Goal: Information Seeking & Learning: Learn about a topic

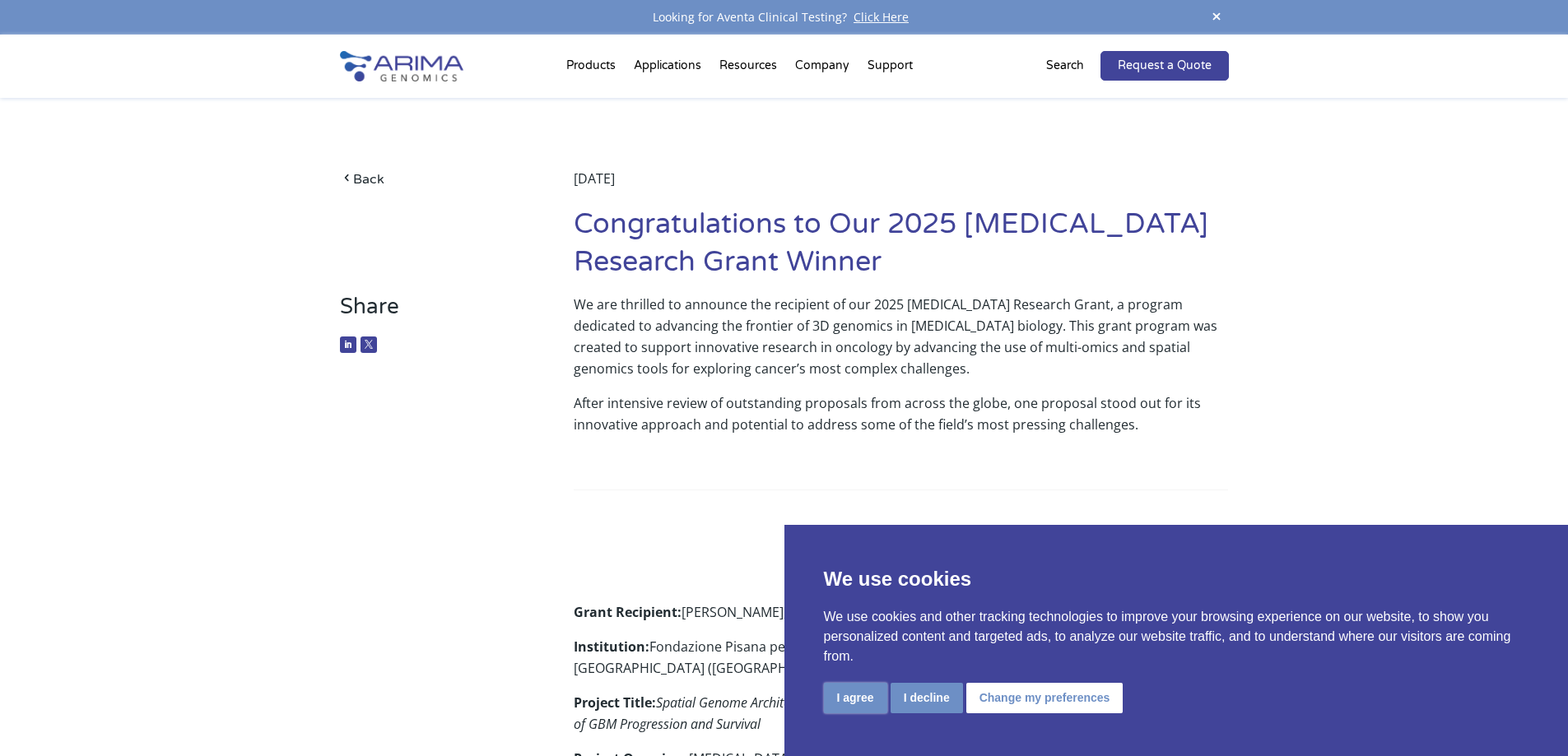
click at [852, 700] on button "I agree" at bounding box center [855, 697] width 64 height 31
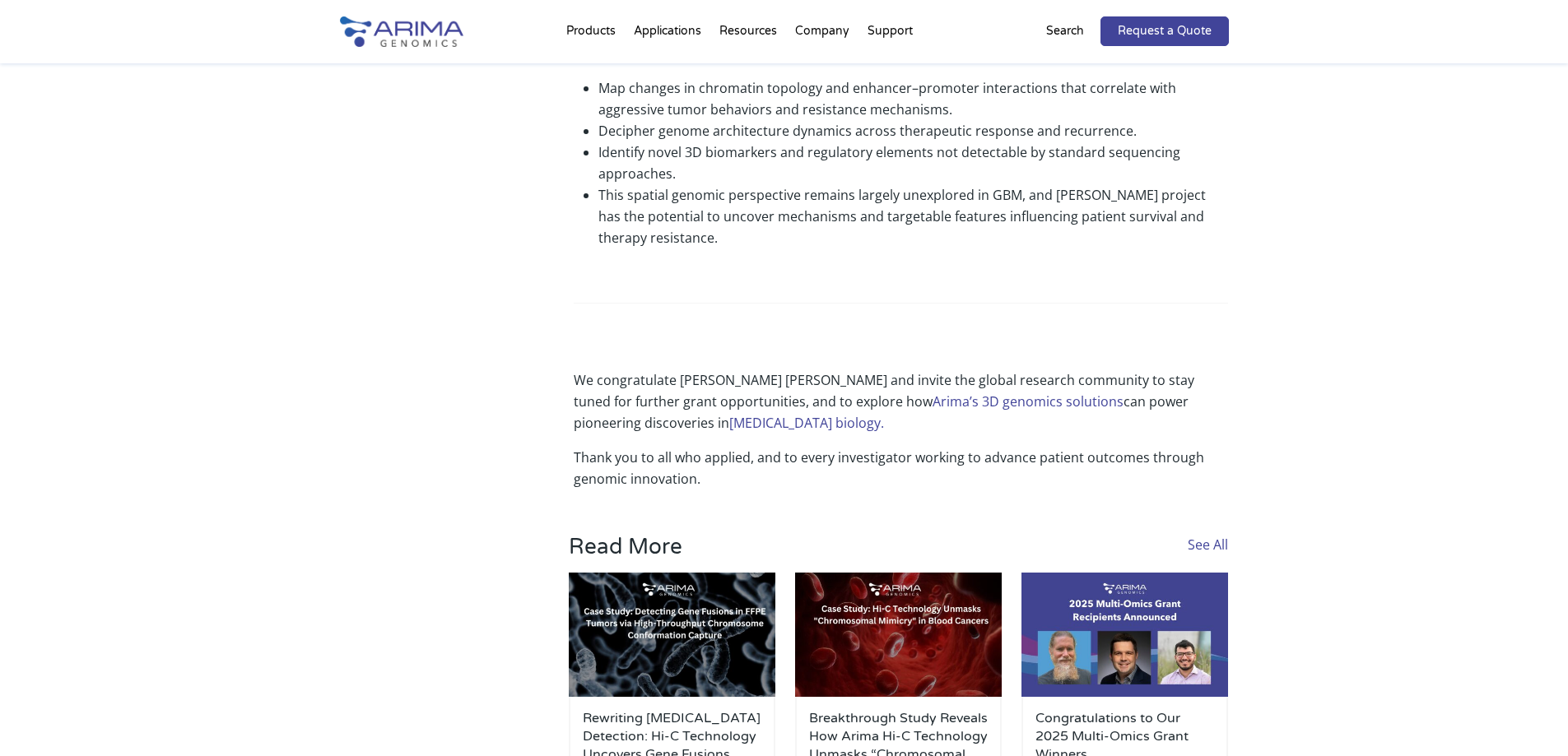
scroll to position [1185, 0]
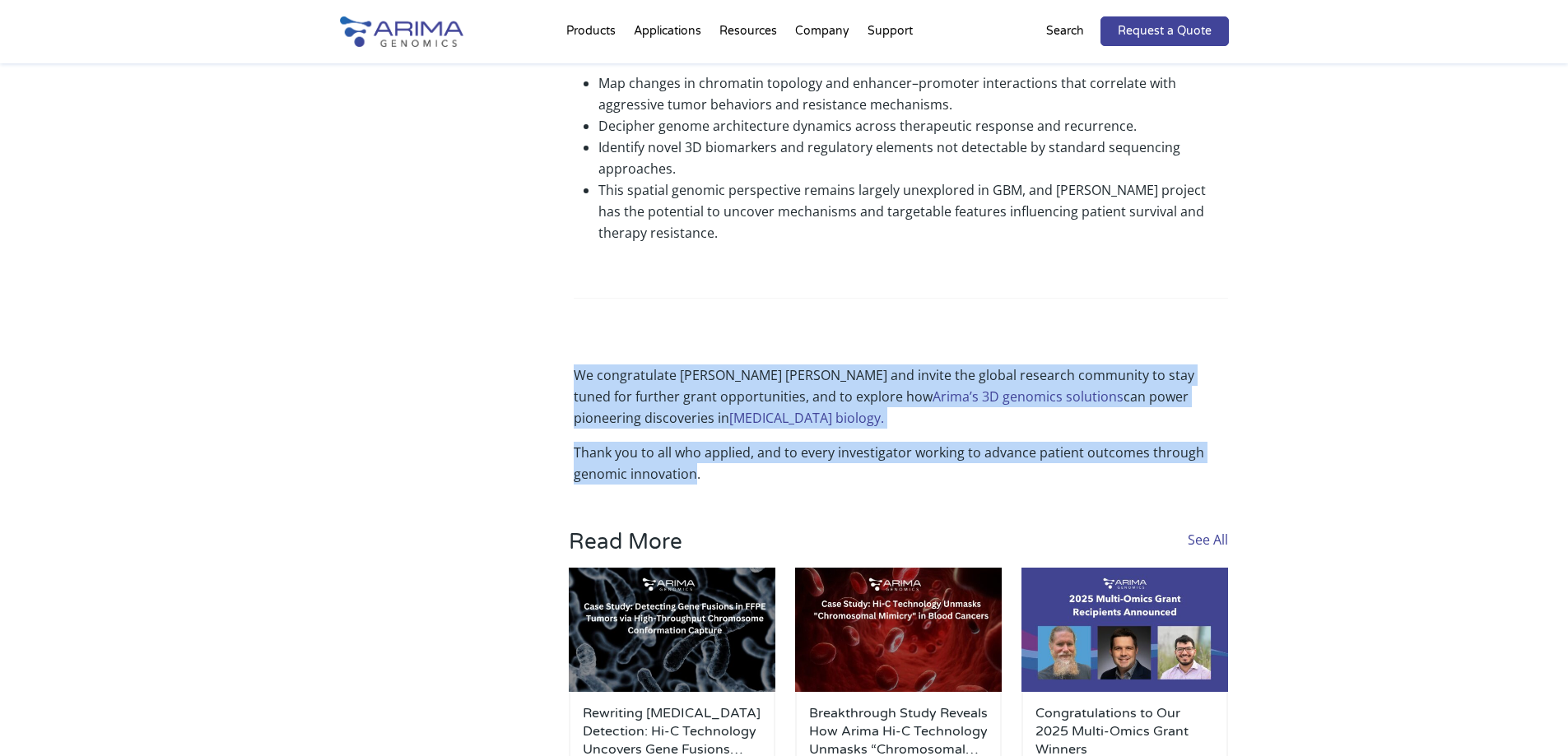
drag, startPoint x: 576, startPoint y: 349, endPoint x: 694, endPoint y: 458, distance: 160.6
click at [694, 458] on div "We congratulate Dr. Chiara Maria Mazzanti and invite the global research commun…" at bounding box center [901, 425] width 654 height 120
copy div "We congratulate Dr. Chiara Maria Mazzanti and invite the global research commun…"
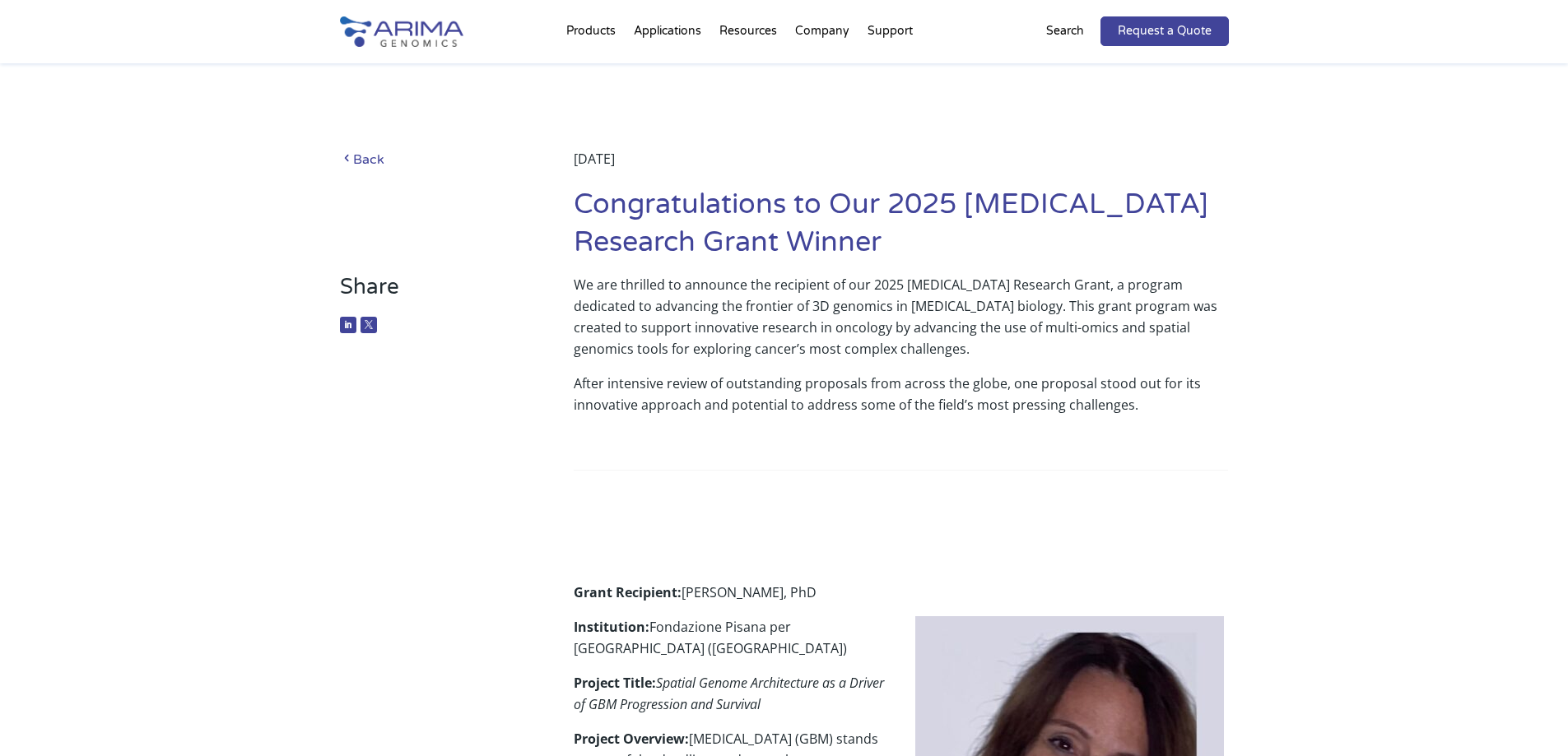
scroll to position [0, 0]
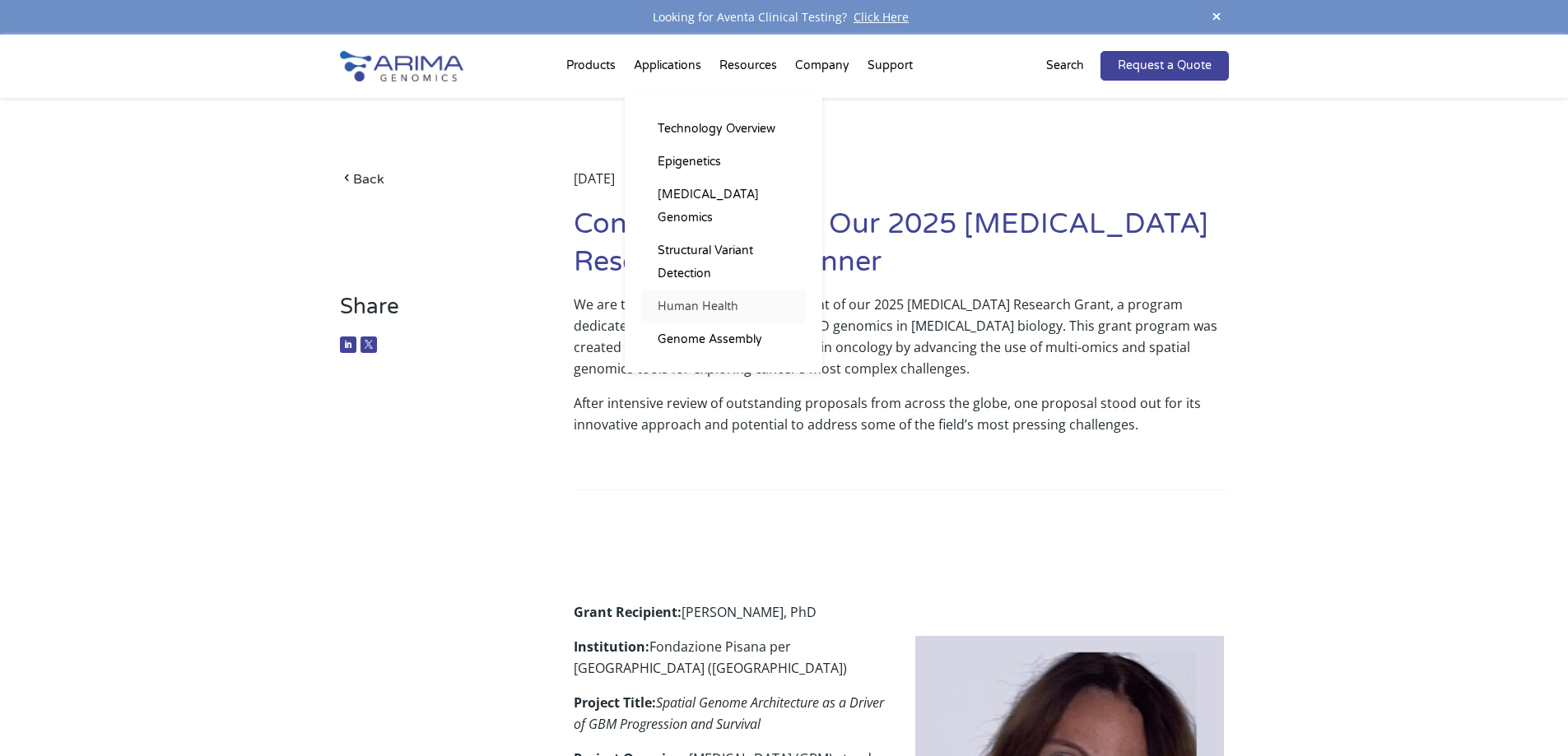
click at [709, 290] on link "Human Health" at bounding box center [723, 307] width 165 height 33
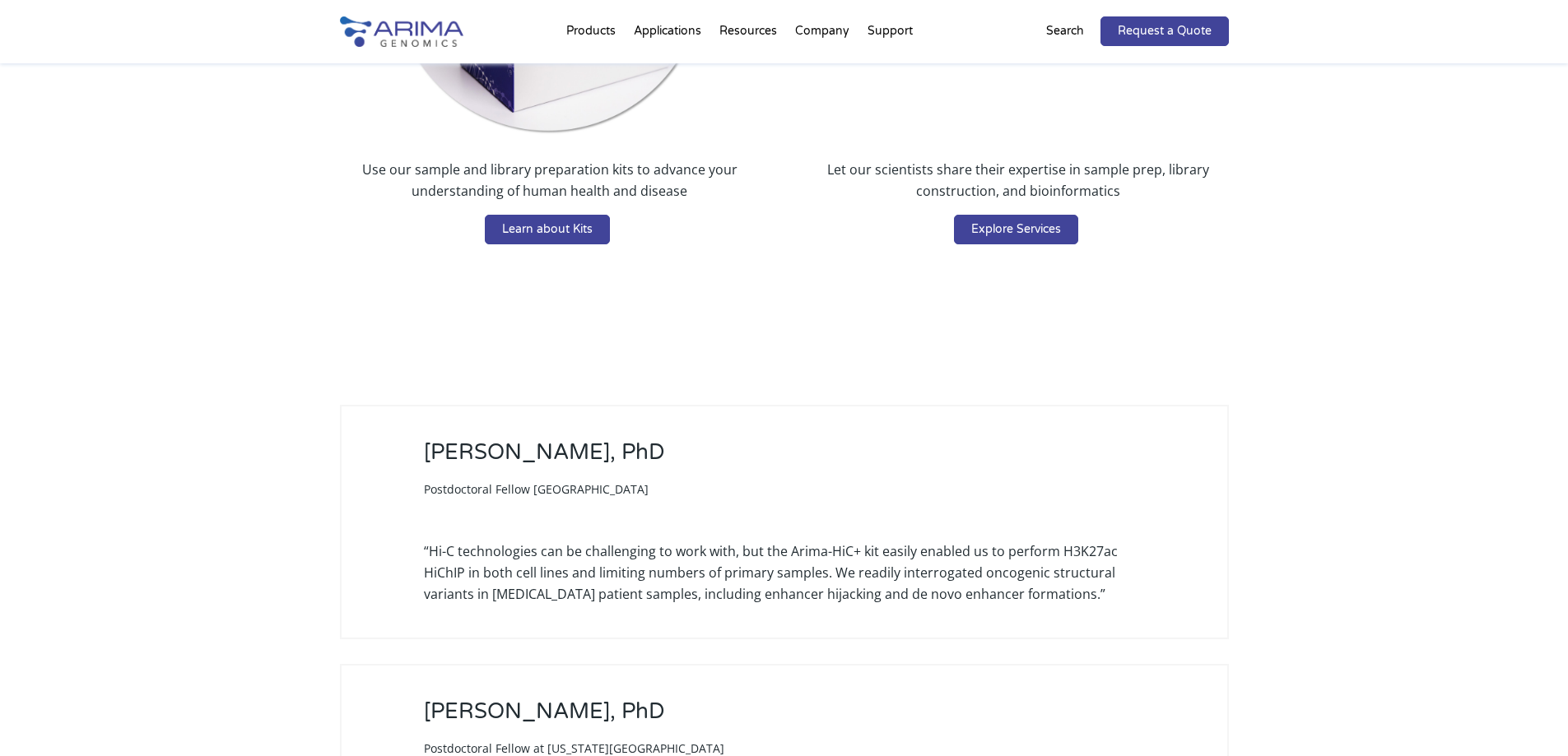
scroll to position [2962, 0]
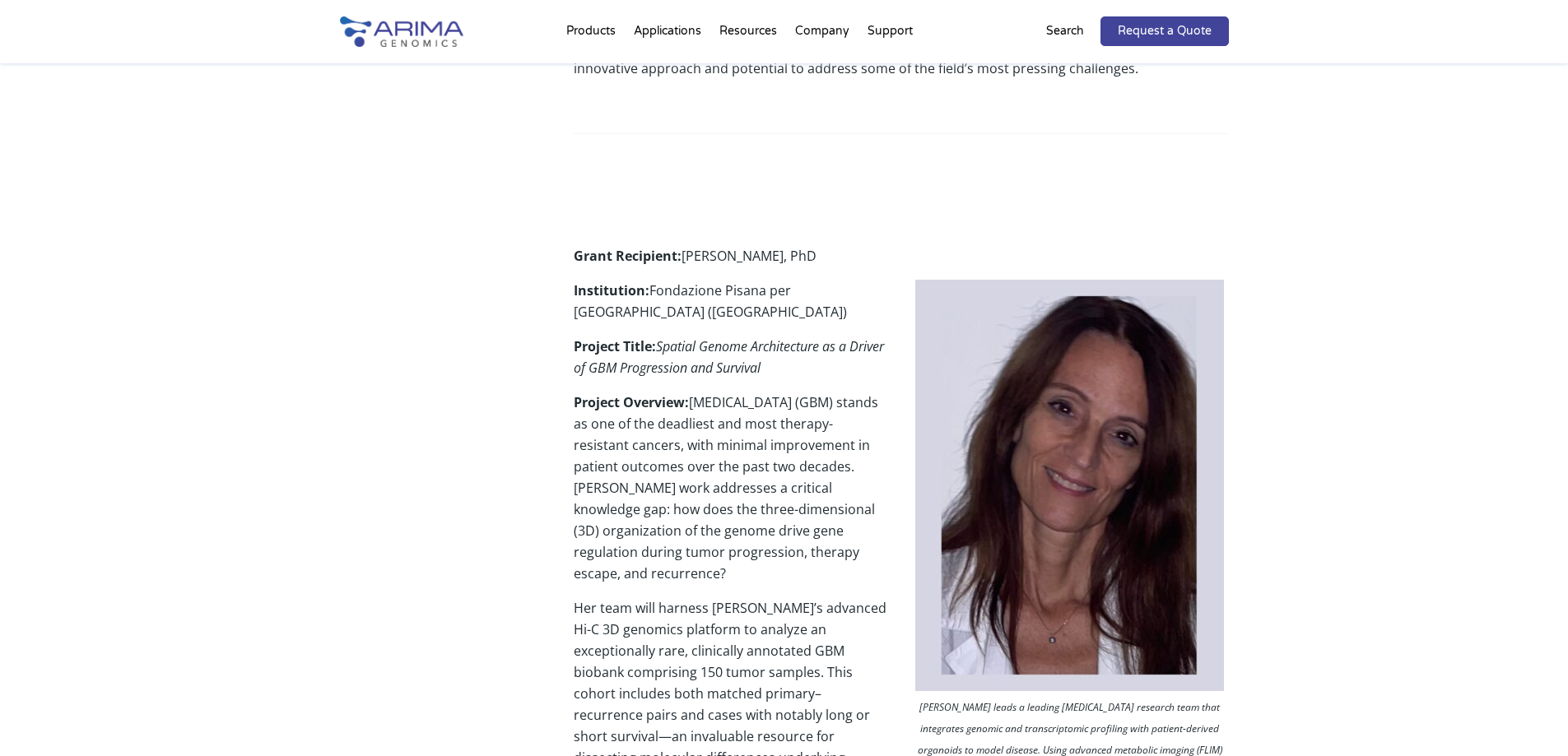
scroll to position [329, 0]
